Goal: Information Seeking & Learning: Find specific fact

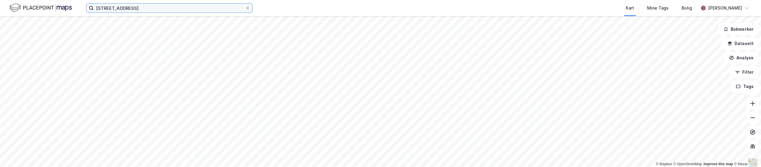
drag, startPoint x: 0, startPoint y: 0, endPoint x: 36, endPoint y: 2, distance: 36.3
click at [94, 4] on input "[STREET_ADDRESS]" at bounding box center [170, 8] width 152 height 9
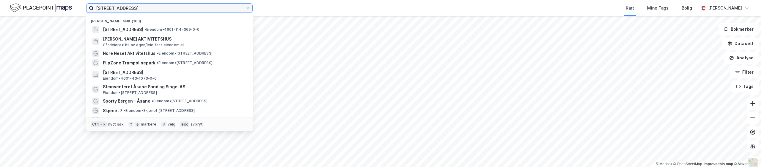
paste input "analveien 64"
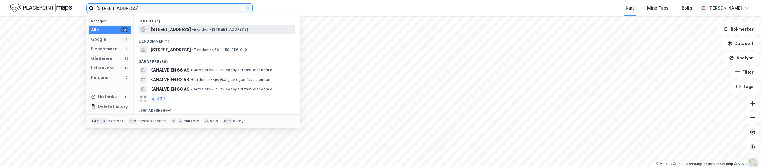
type input "[STREET_ADDRESS]"
click at [166, 30] on span "[STREET_ADDRESS]" at bounding box center [170, 29] width 40 height 7
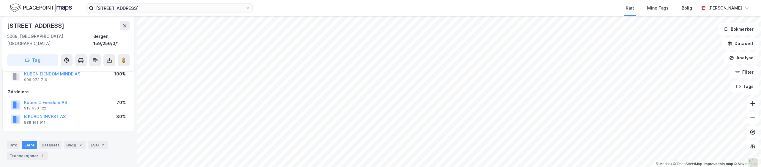
scroll to position [5, 0]
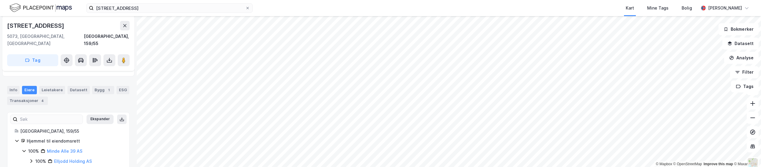
scroll to position [65, 0]
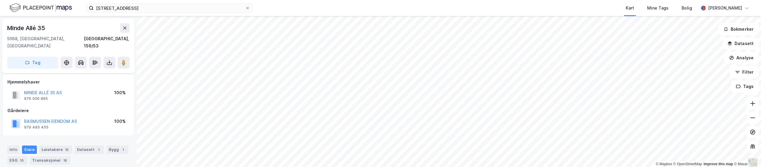
scroll to position [64, 0]
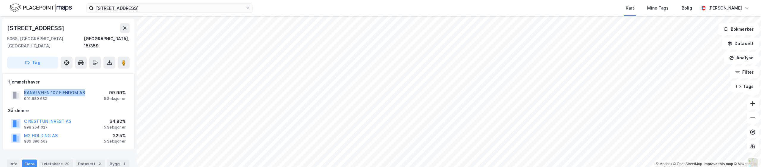
drag, startPoint x: 92, startPoint y: 87, endPoint x: 24, endPoint y: 83, distance: 68.2
click at [24, 88] on div "KANALVEIEN 107 EIENDOM AS 991 880 682 99.99% 5 Seksjoner" at bounding box center [68, 95] width 122 height 14
drag, startPoint x: 72, startPoint y: 115, endPoint x: 21, endPoint y: 114, distance: 50.8
click at [21, 116] on div "C NESTTUN INVEST AS 998 254 027 64.82% 5 Seksjoner" at bounding box center [68, 123] width 122 height 14
drag, startPoint x: 87, startPoint y: 84, endPoint x: 22, endPoint y: 86, distance: 65.2
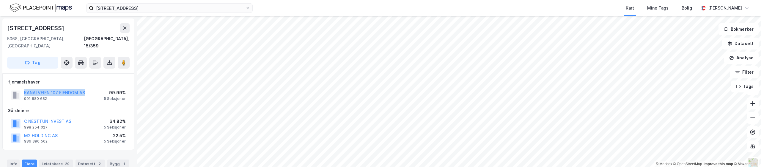
click at [23, 88] on div "KANALVEIEN 107 EIENDOM AS 991 880 682 99.99% 5 Seksjoner" at bounding box center [68, 95] width 122 height 14
copy button "KANALVEIEN 107 EIENDOM AS"
